Goal: Information Seeking & Learning: Learn about a topic

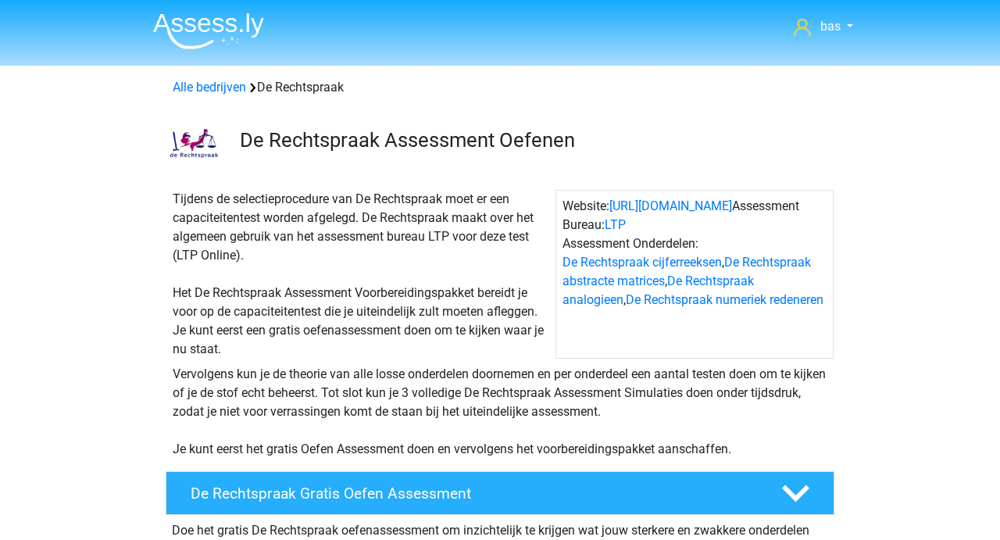
click at [213, 23] on img at bounding box center [208, 30] width 111 height 37
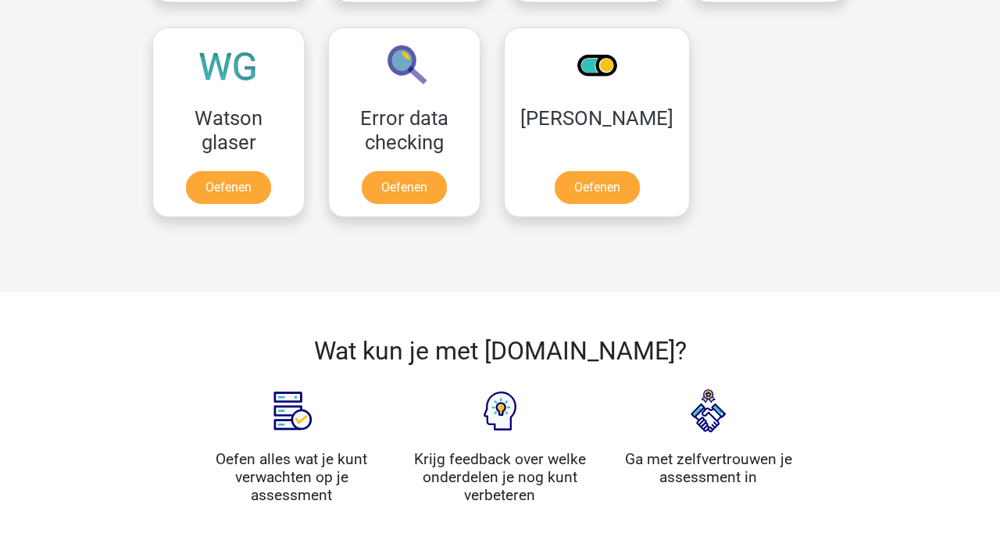
scroll to position [1334, 0]
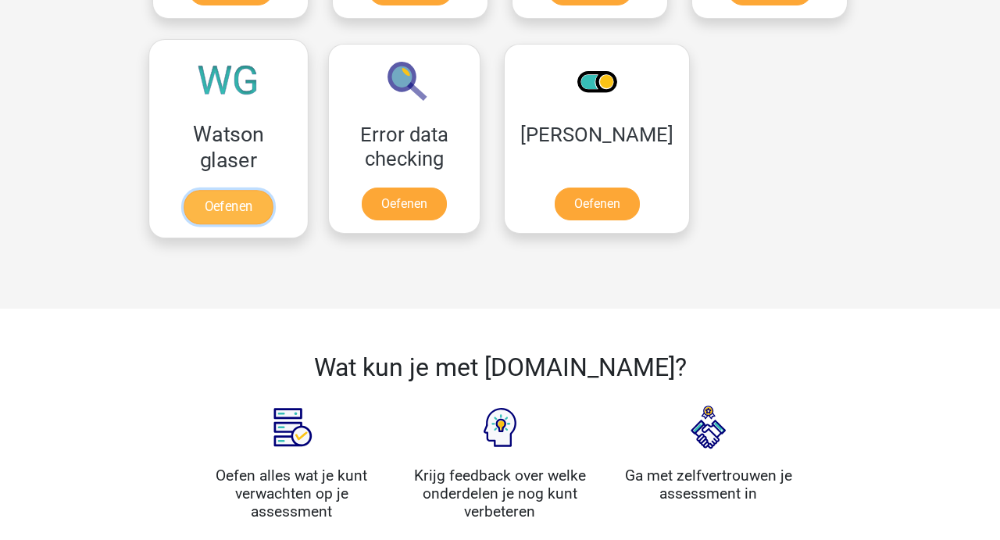
click at [243, 205] on link "Oefenen" at bounding box center [228, 207] width 89 height 34
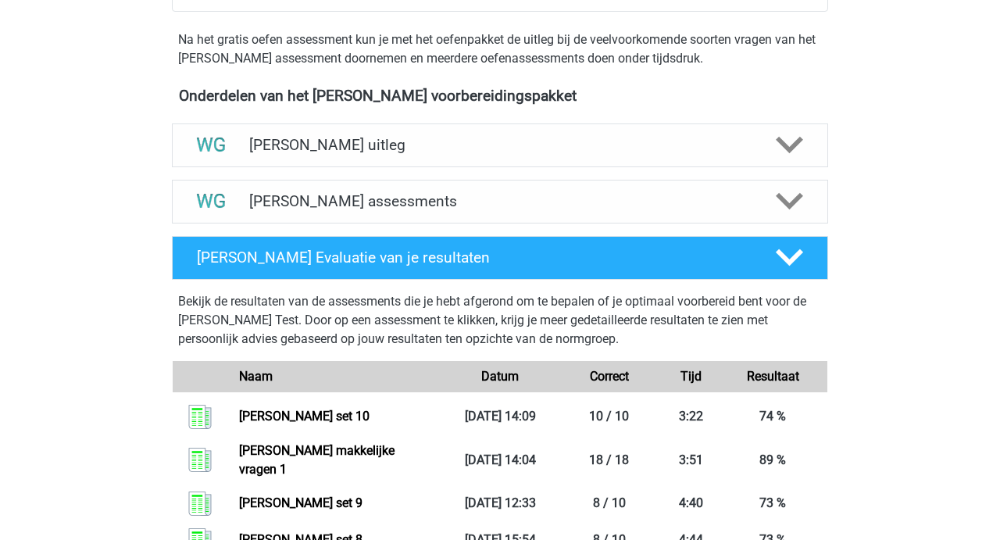
scroll to position [461, 0]
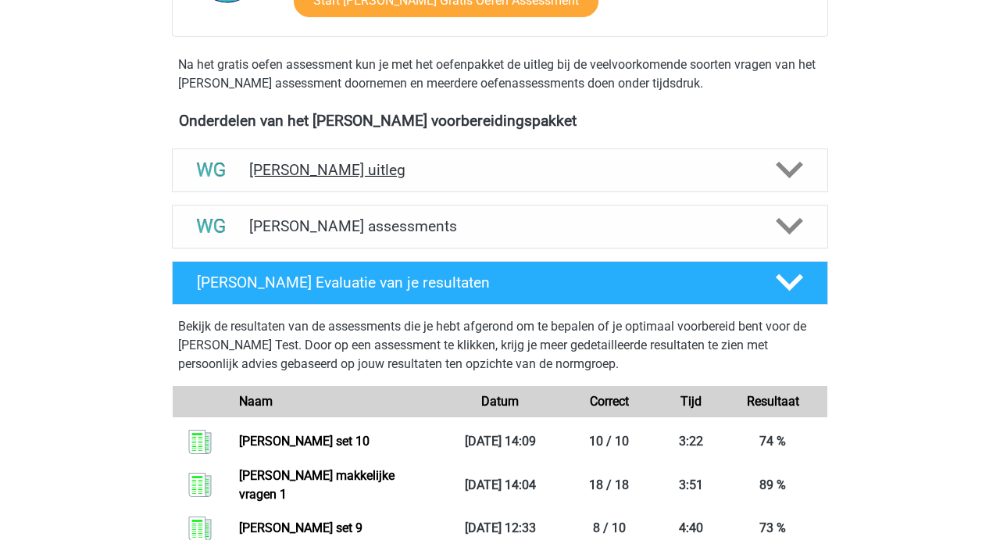
click at [377, 171] on h4 "Watson Glaser uitleg" at bounding box center [500, 170] width 502 height 18
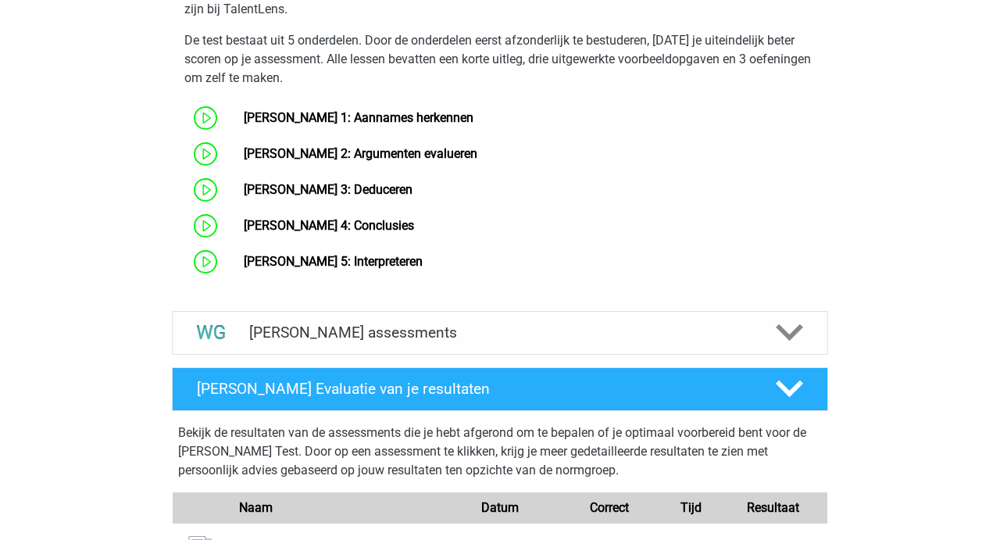
scroll to position [912, 0]
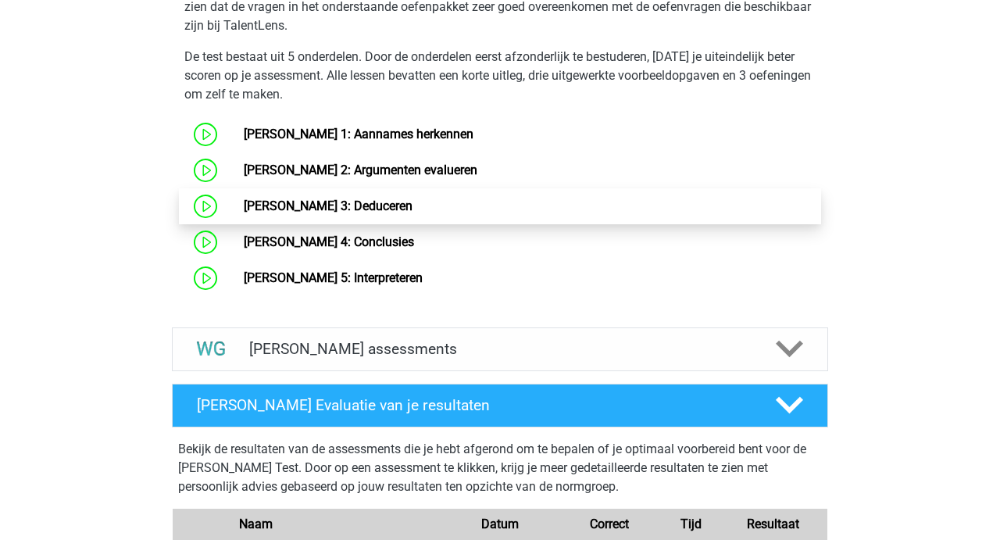
click at [397, 211] on link "Watson Glaser 3: Deduceren" at bounding box center [328, 205] width 169 height 15
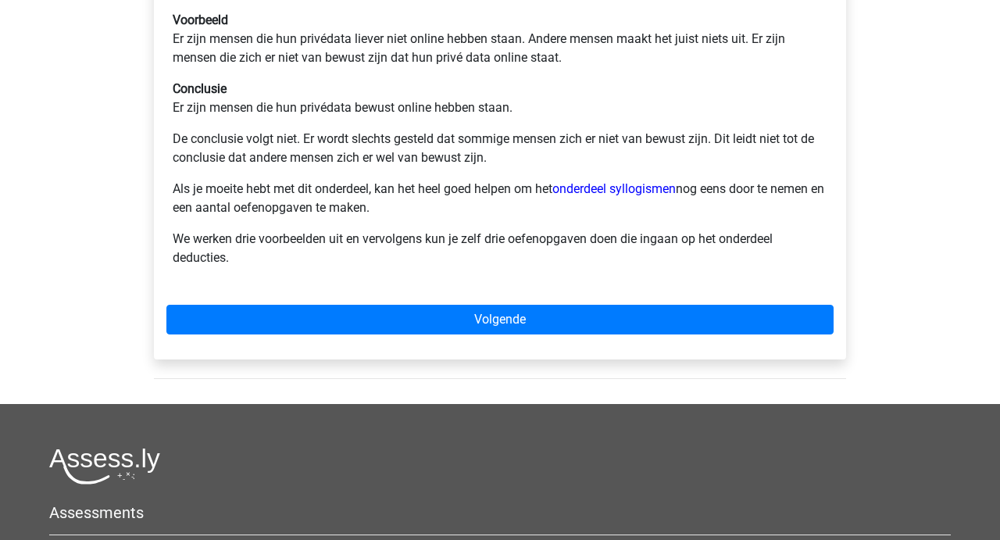
scroll to position [381, 0]
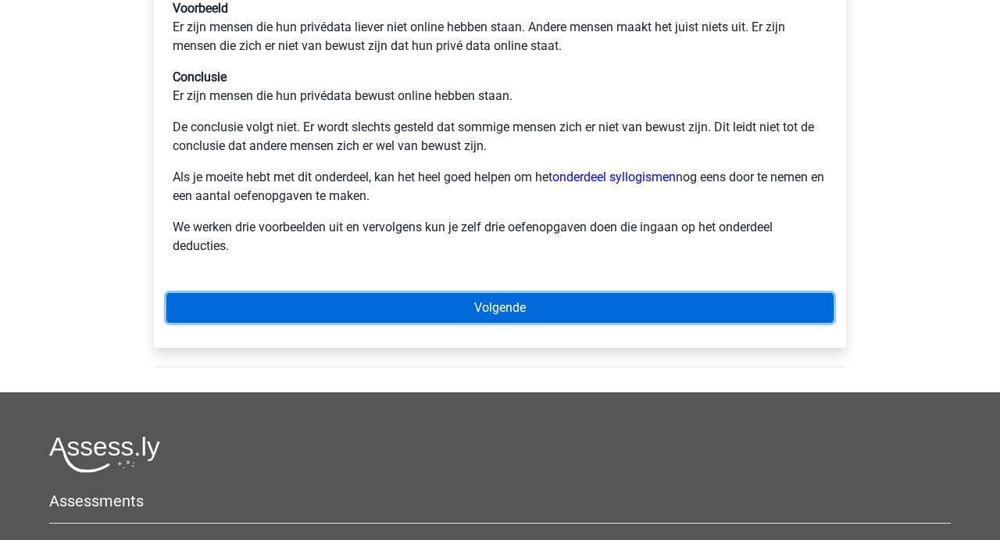
click at [505, 303] on link "Volgende" at bounding box center [499, 308] width 667 height 30
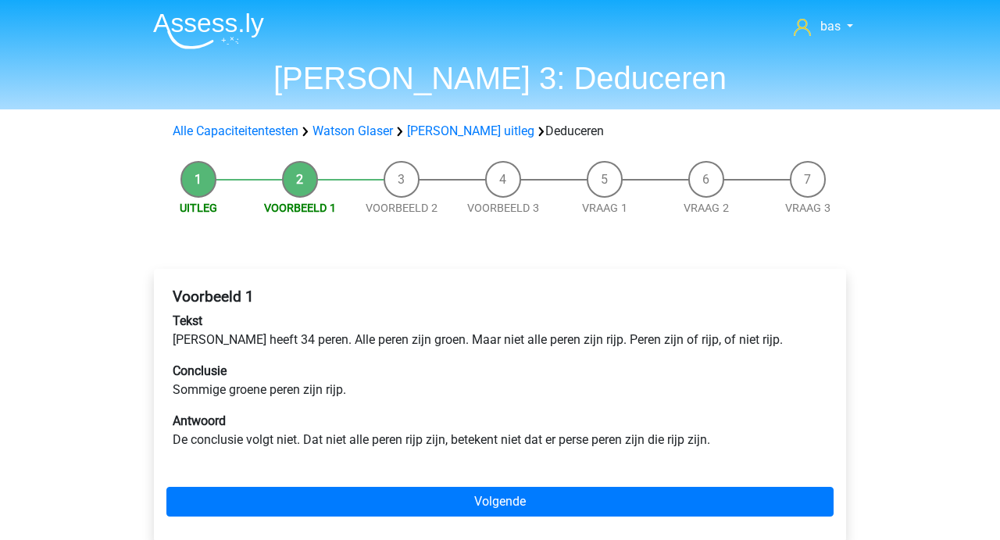
click at [505, 303] on h4 "Voorbeeld 1" at bounding box center [500, 296] width 655 height 18
click at [502, 305] on h4 "Voorbeeld 1" at bounding box center [500, 296] width 655 height 18
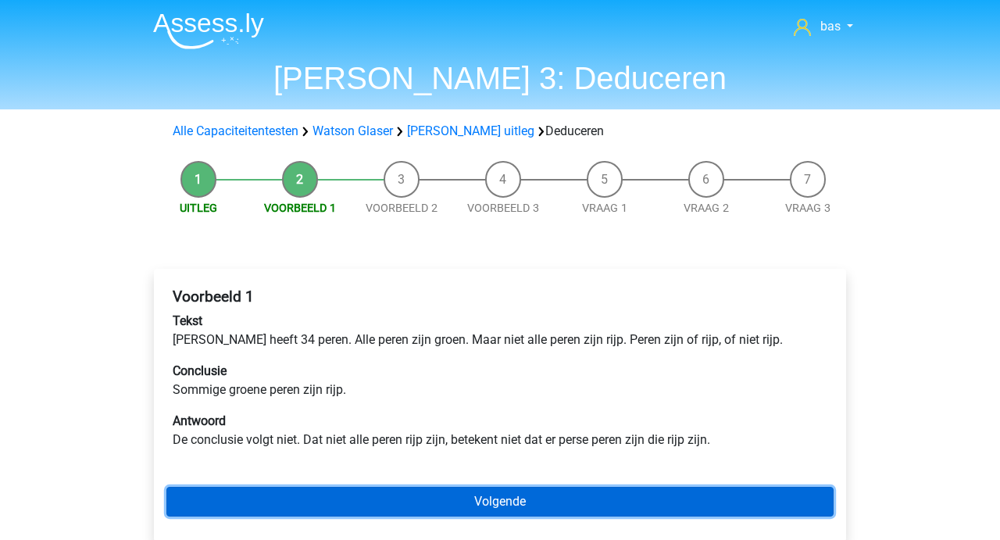
click at [504, 505] on link "Volgende" at bounding box center [499, 502] width 667 height 30
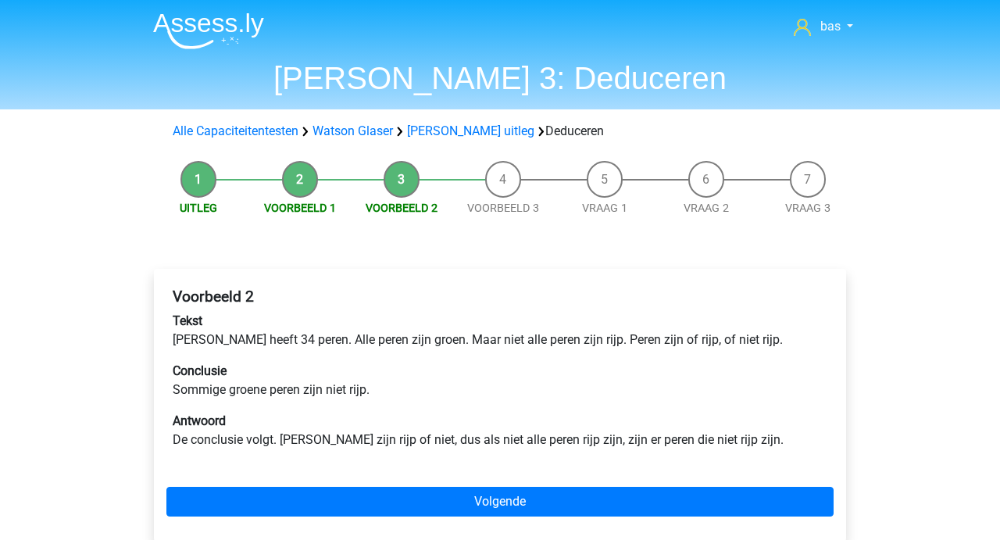
click at [423, 361] on div "Voorbeeld 2 Tekst [PERSON_NAME] heeft 34 peren. Alle peren zijn groen. Maar nie…" at bounding box center [499, 374] width 667 height 187
click at [423, 361] on div "Voorbeeld 2 Tekst Peter heeft 34 peren. Alle peren zijn groen. Maar niet alle p…" at bounding box center [499, 374] width 667 height 187
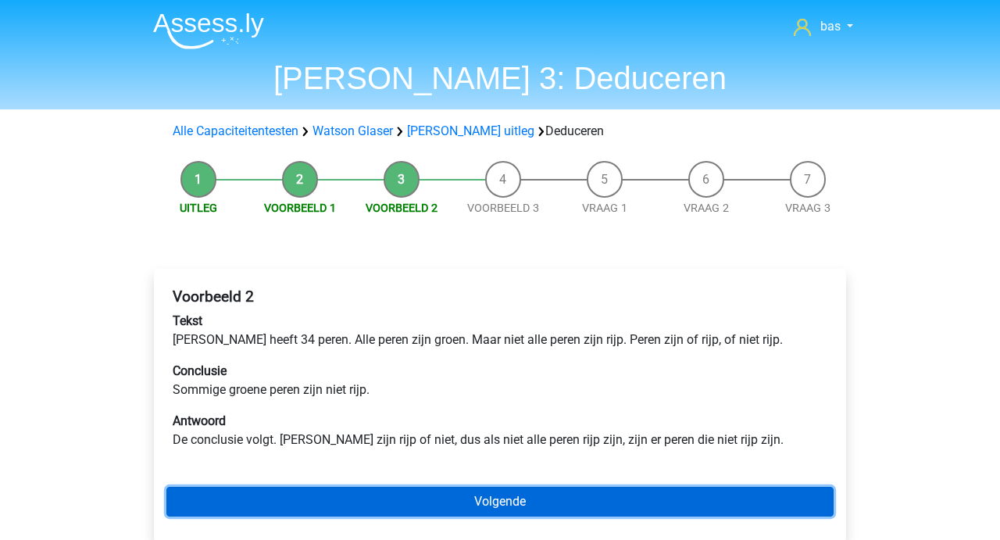
click at [498, 503] on link "Volgende" at bounding box center [499, 502] width 667 height 30
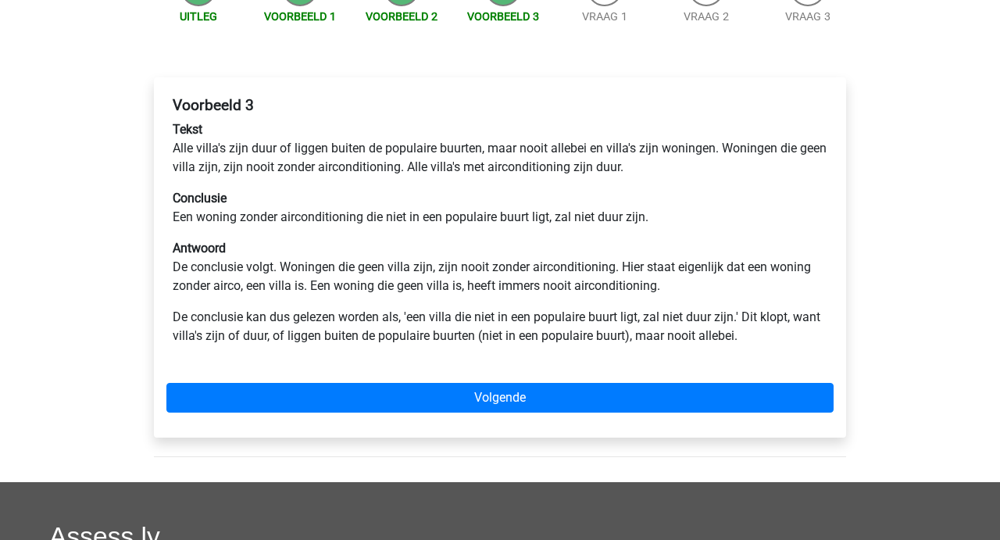
scroll to position [196, 0]
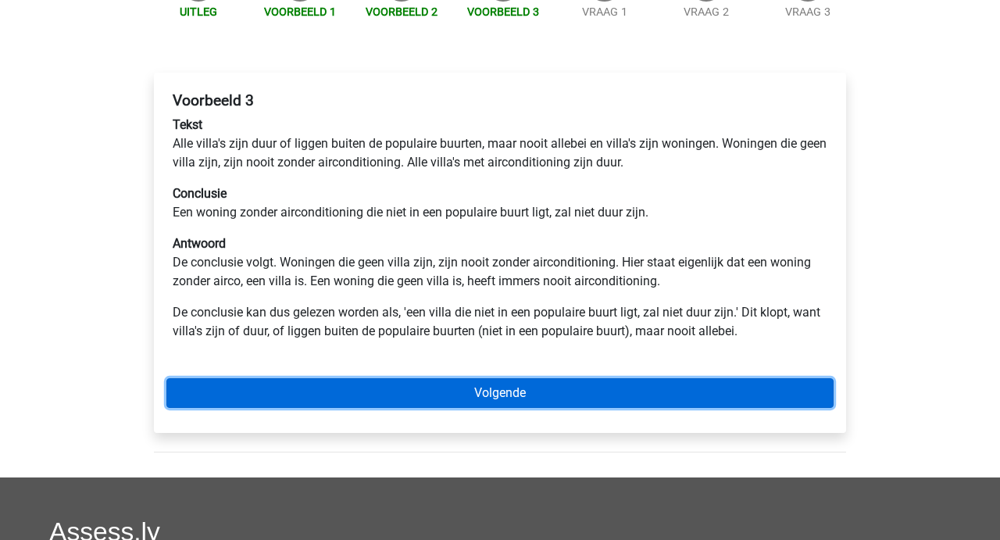
click at [503, 394] on link "Volgende" at bounding box center [499, 393] width 667 height 30
